Goal: Task Accomplishment & Management: Use online tool/utility

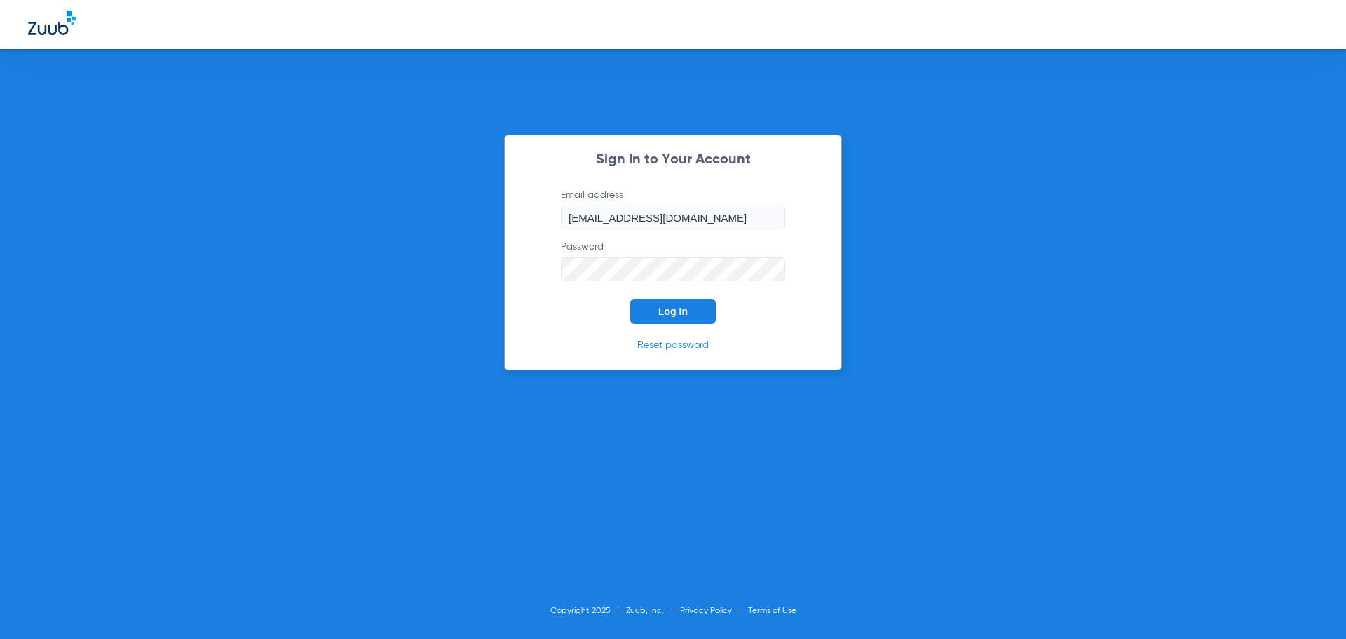
click at [681, 313] on span "Log In" at bounding box center [672, 311] width 29 height 11
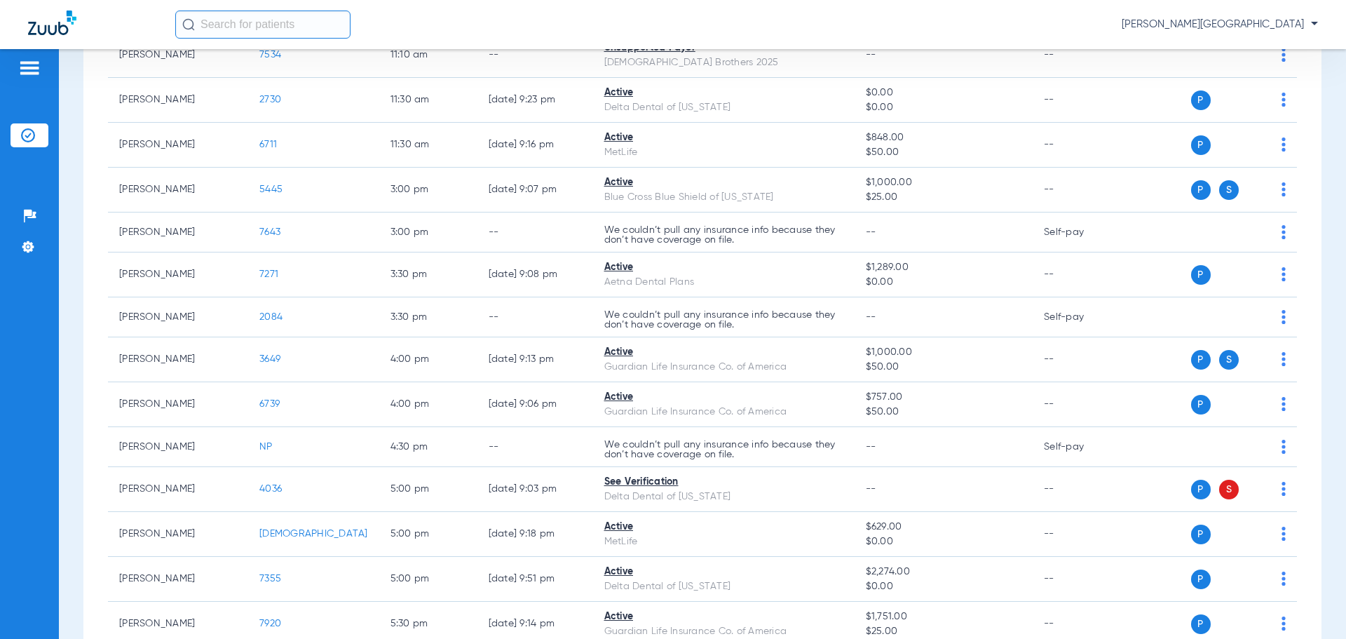
scroll to position [630, 0]
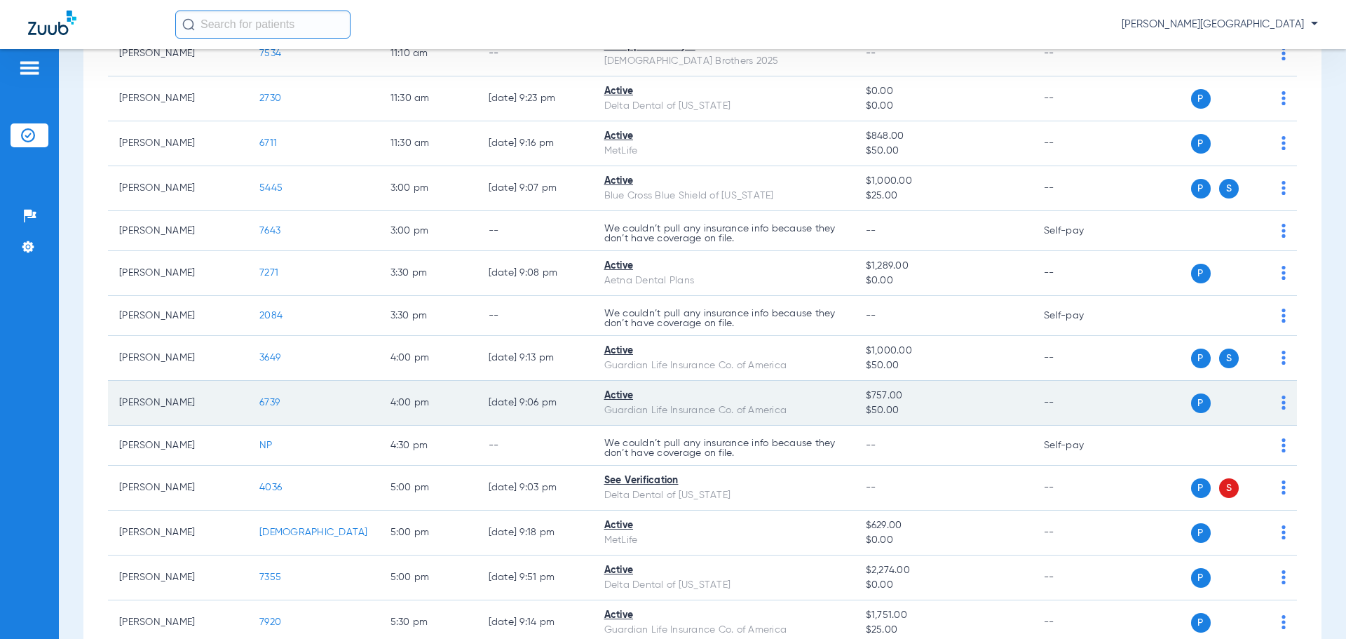
click at [273, 405] on span "6739" at bounding box center [269, 403] width 20 height 10
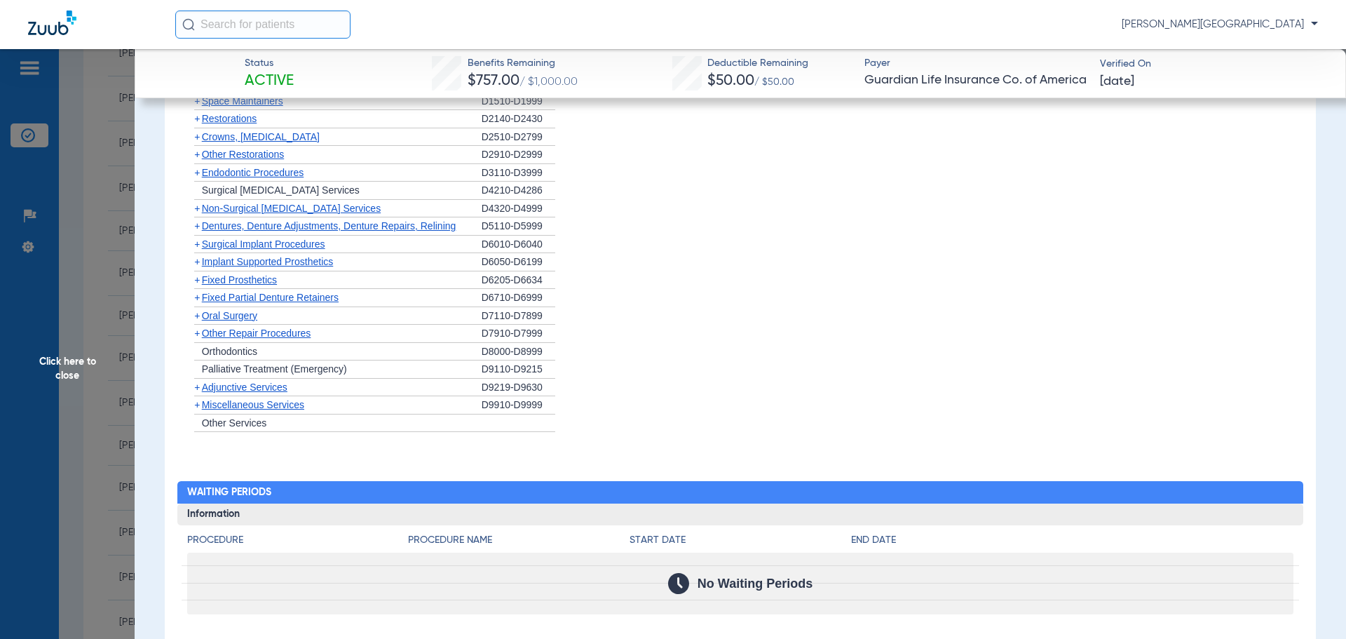
scroll to position [1131, 0]
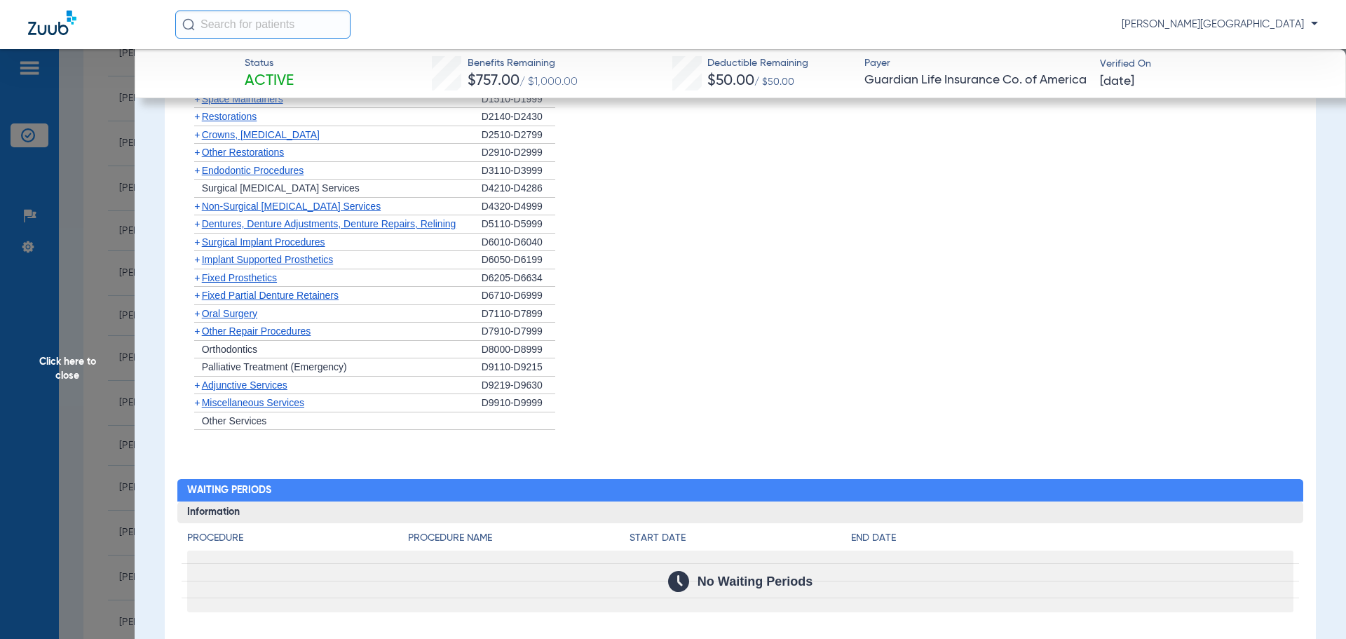
click at [197, 401] on span "+" at bounding box center [197, 402] width 6 height 11
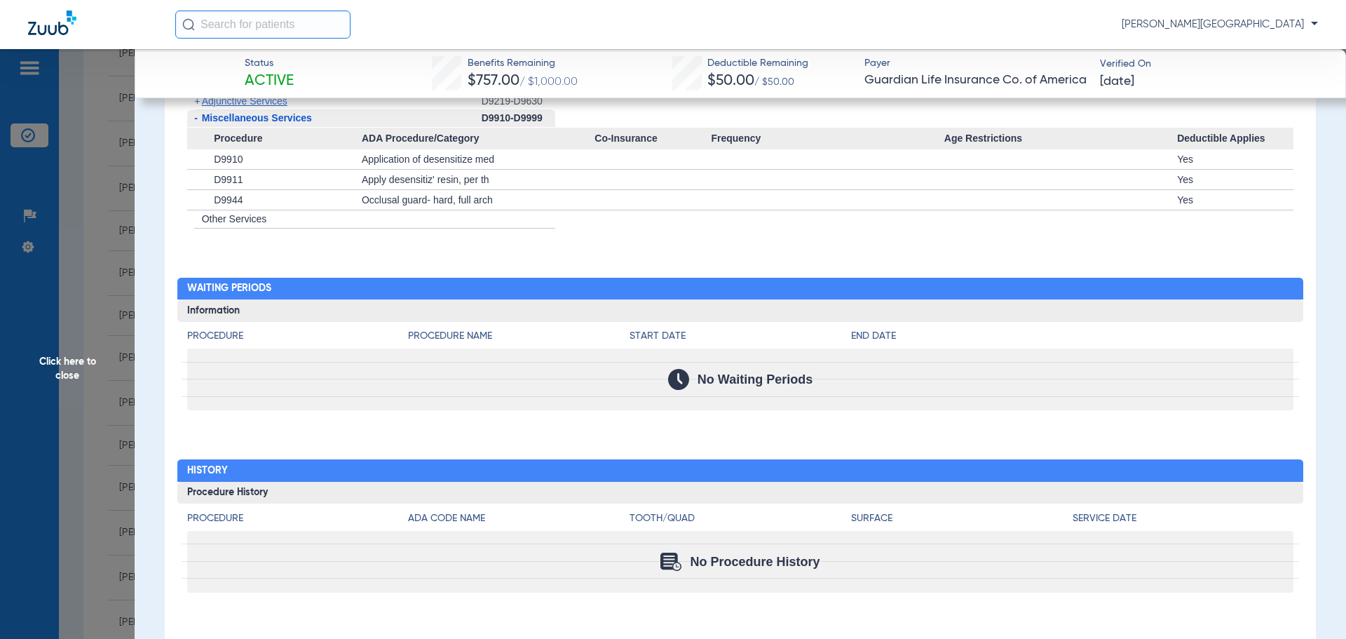
scroll to position [1327, 0]
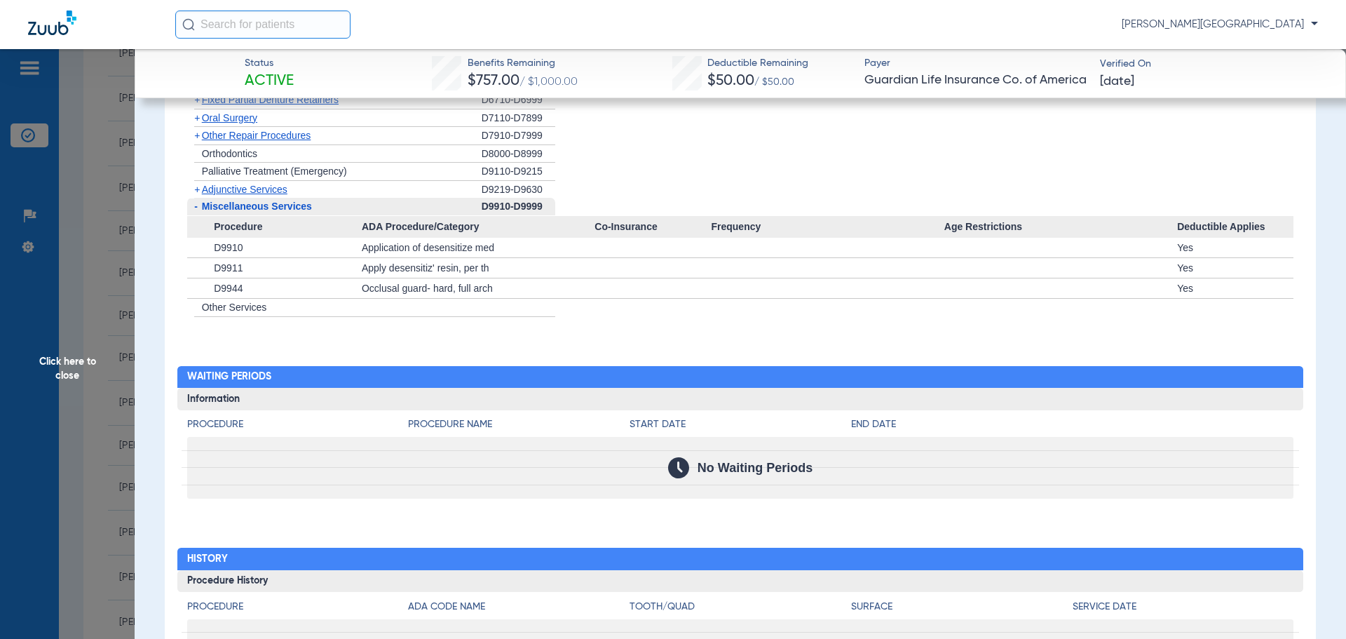
click at [196, 135] on span "+" at bounding box center [197, 135] width 6 height 11
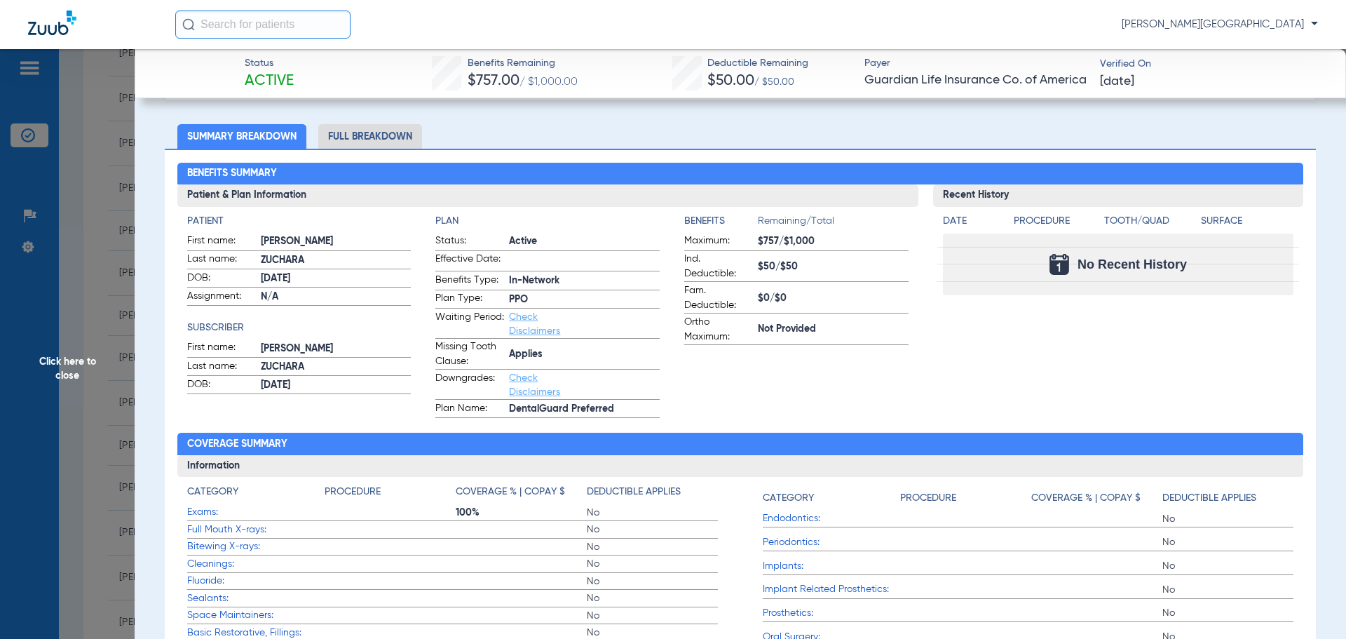
scroll to position [233, 0]
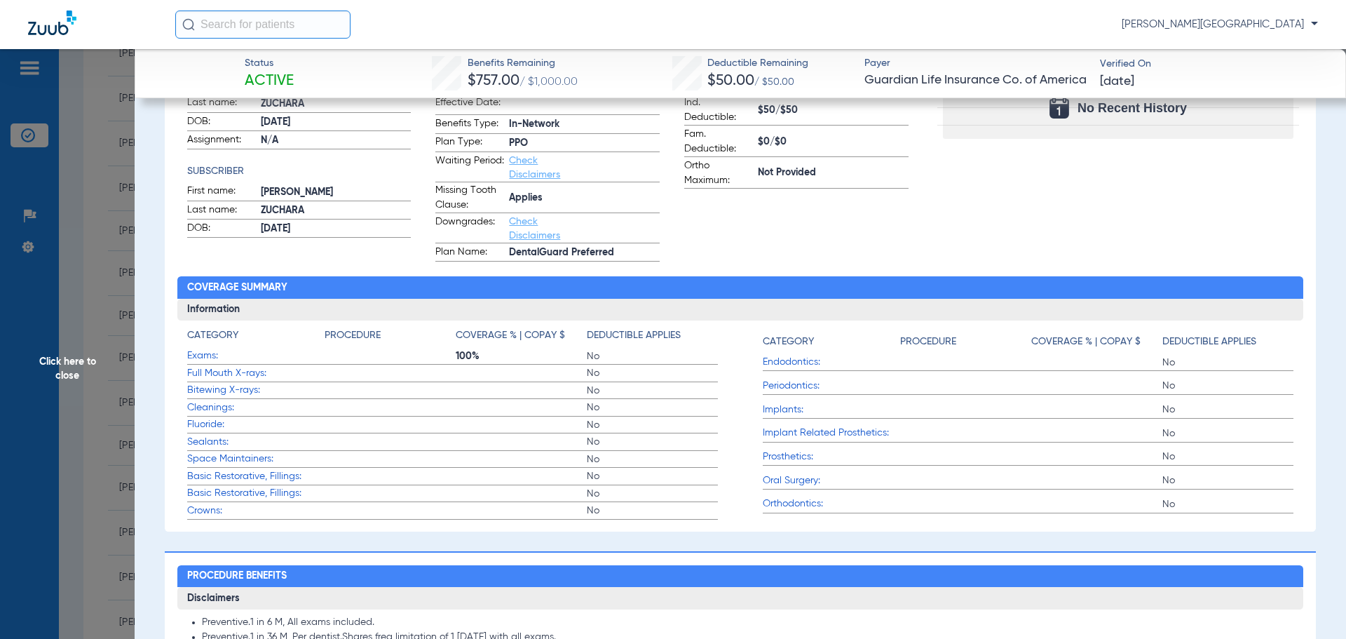
click at [539, 236] on link "Check Disclaimers" at bounding box center [534, 229] width 51 height 24
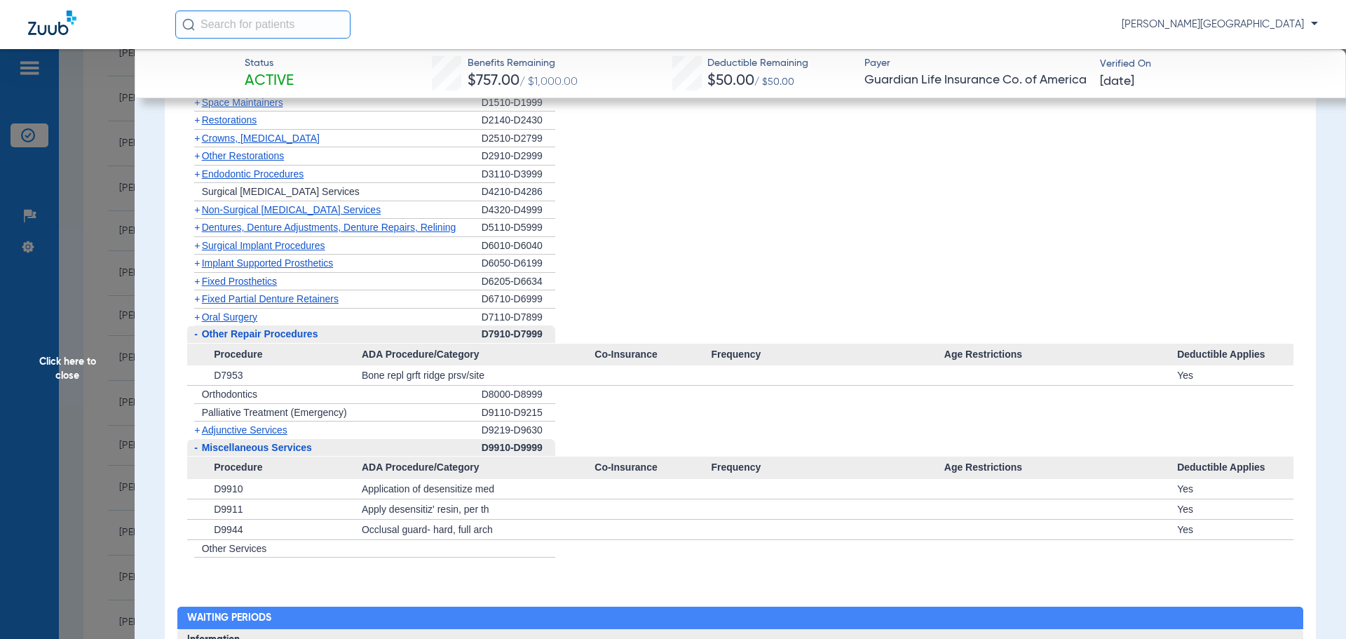
scroll to position [1123, 0]
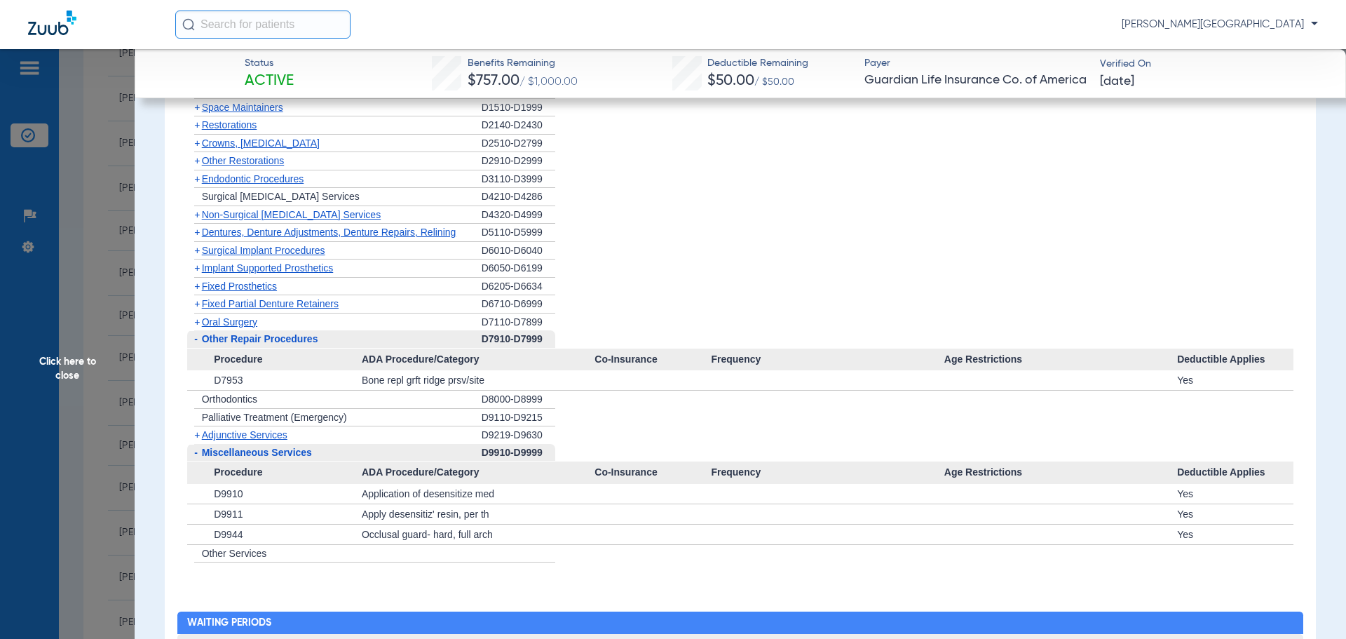
click at [197, 144] on span "+" at bounding box center [197, 142] width 6 height 11
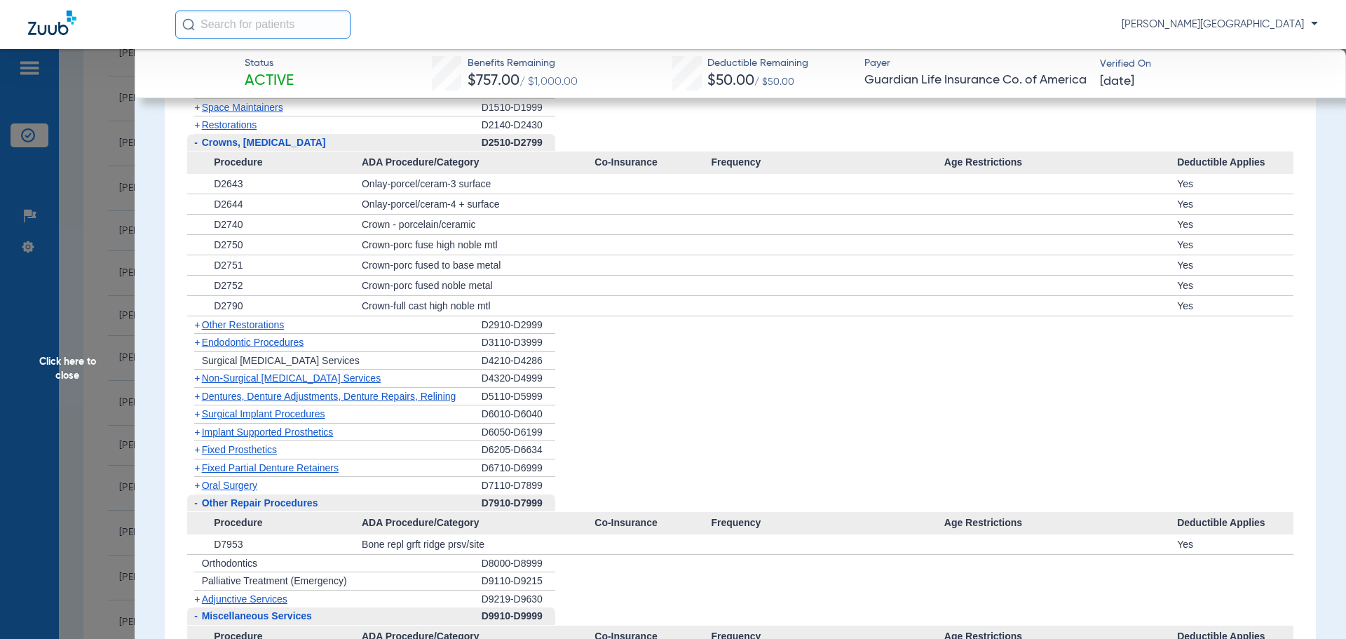
click at [198, 325] on span "+" at bounding box center [197, 324] width 6 height 11
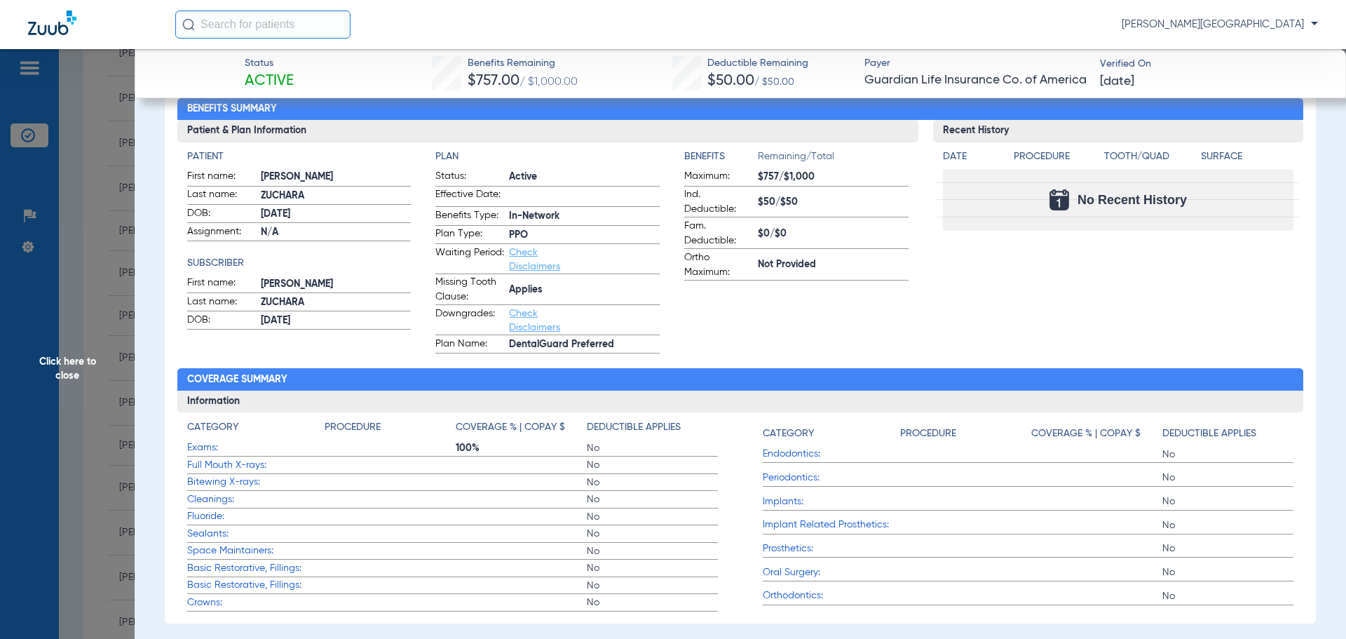
scroll to position [4, 0]
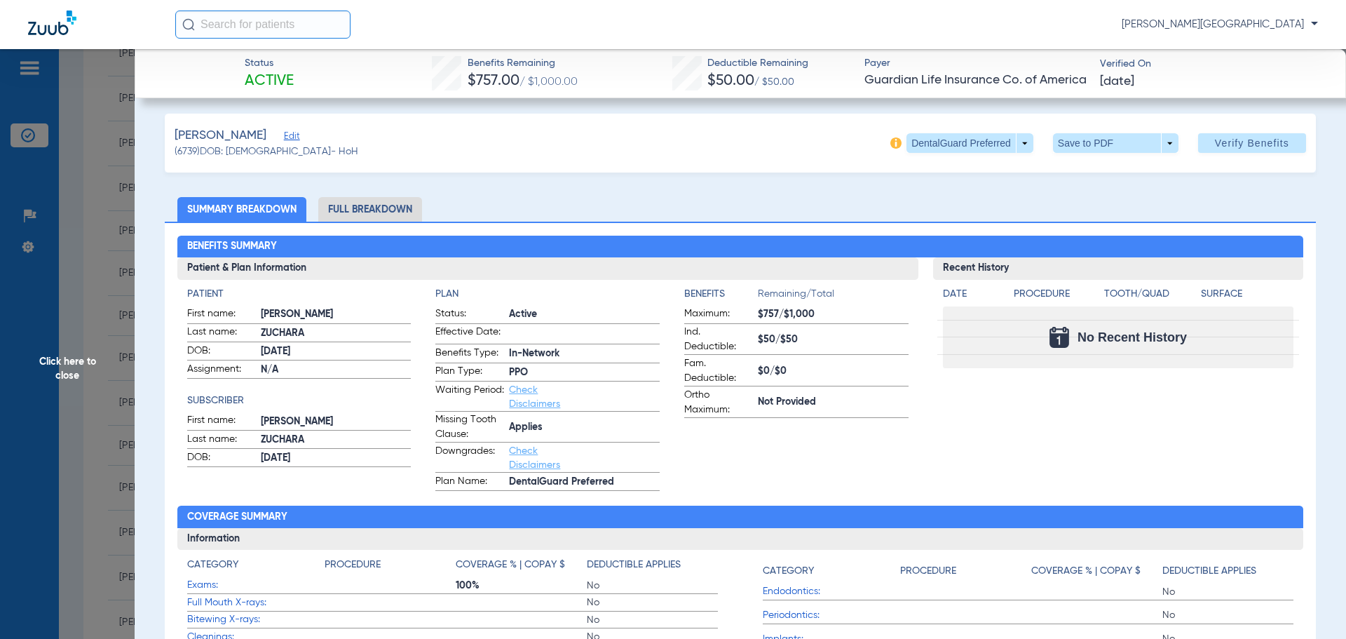
click at [365, 199] on li "Full Breakdown" at bounding box center [370, 209] width 104 height 25
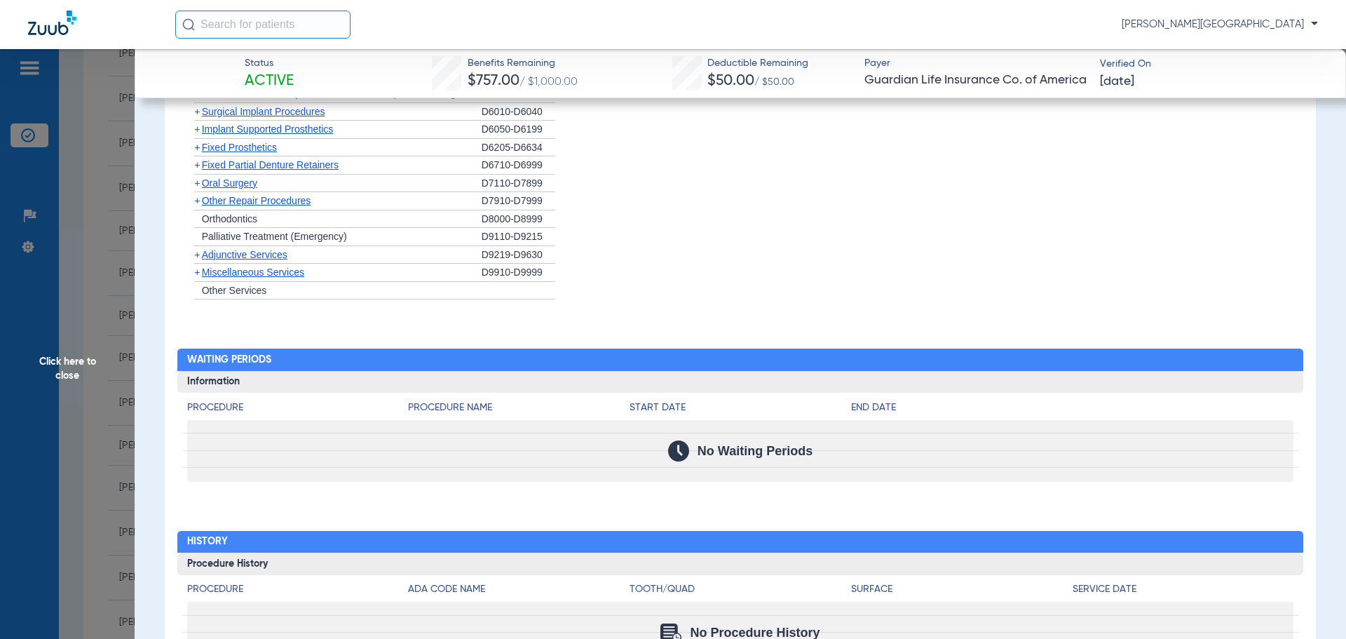
scroll to position [1738, 0]
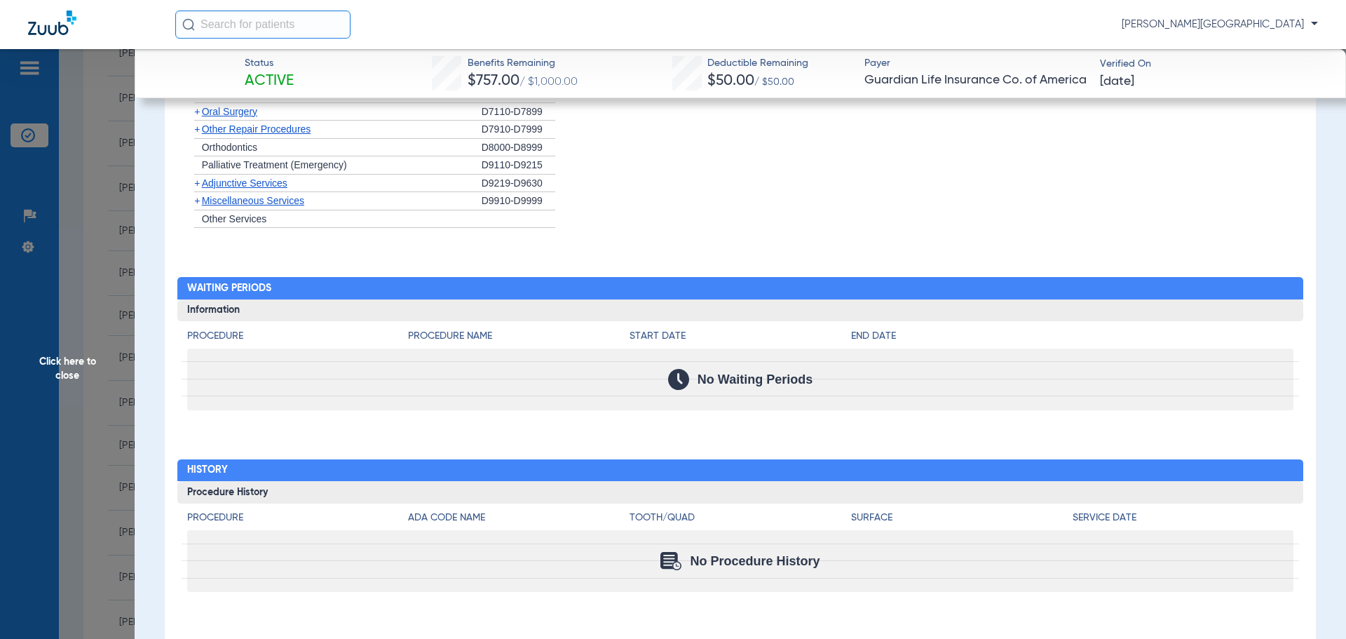
click at [197, 199] on span "+" at bounding box center [197, 200] width 6 height 11
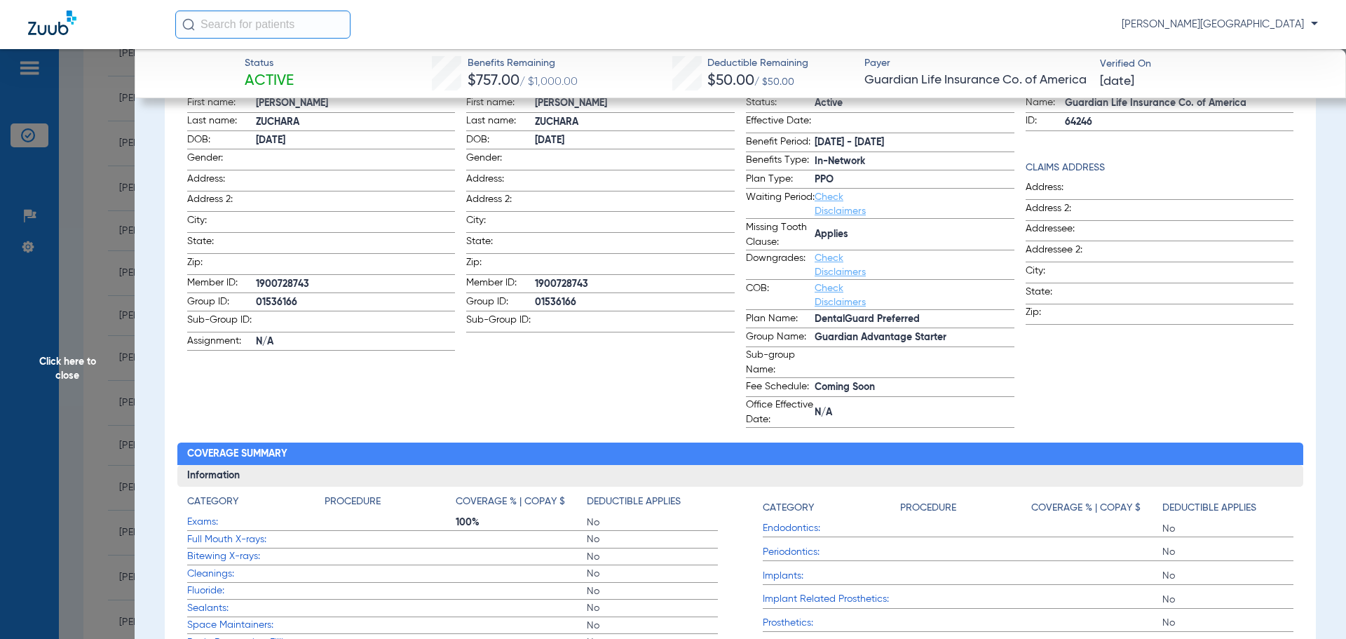
scroll to position [0, 0]
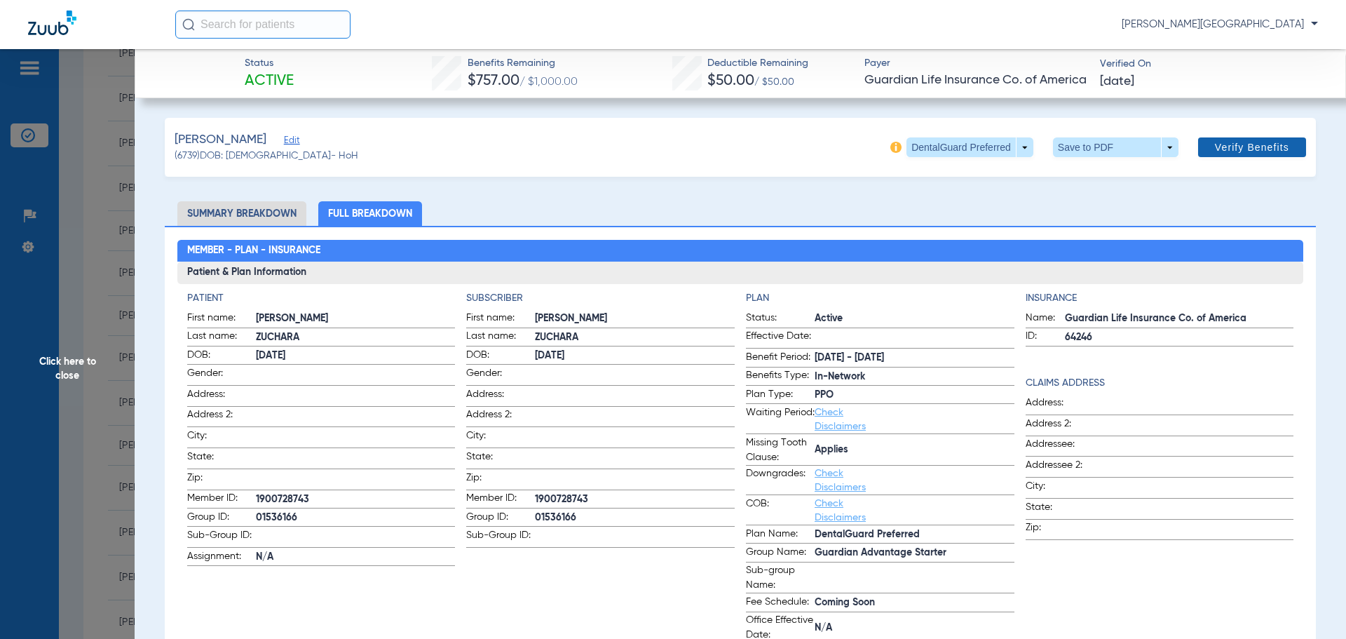
click at [1264, 153] on span "Verify Benefits" at bounding box center [1252, 147] width 74 height 11
click at [60, 332] on span "Click here to close" at bounding box center [67, 368] width 135 height 639
